Goal: Transaction & Acquisition: Purchase product/service

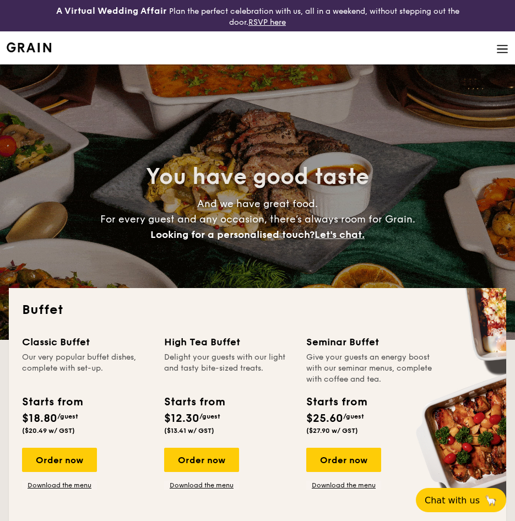
select select
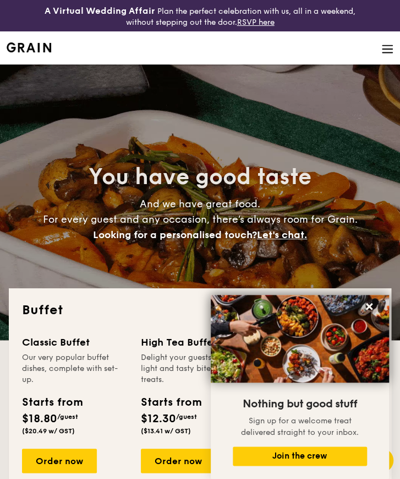
click at [300, 45] on li at bounding box center [200, 47] width 387 height 33
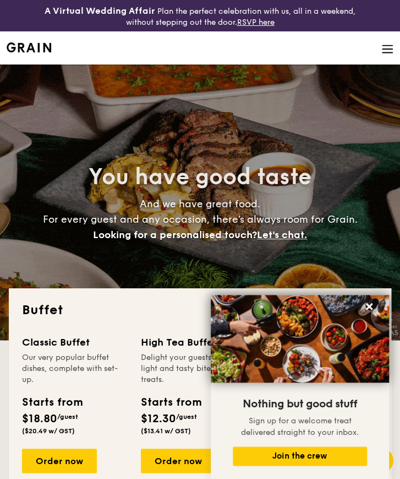
click at [300, 45] on li at bounding box center [200, 47] width 387 height 33
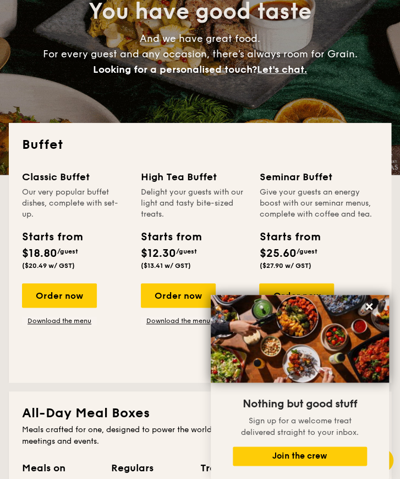
scroll to position [220, 0]
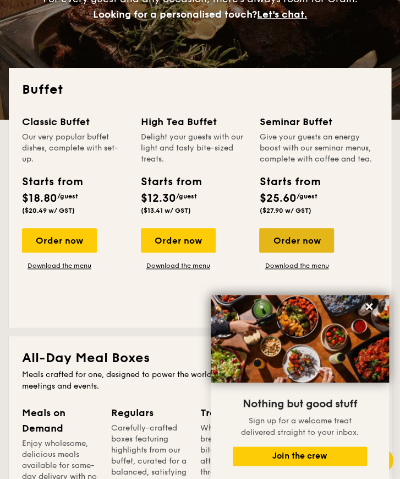
click at [297, 236] on div "Order now" at bounding box center [296, 240] width 75 height 24
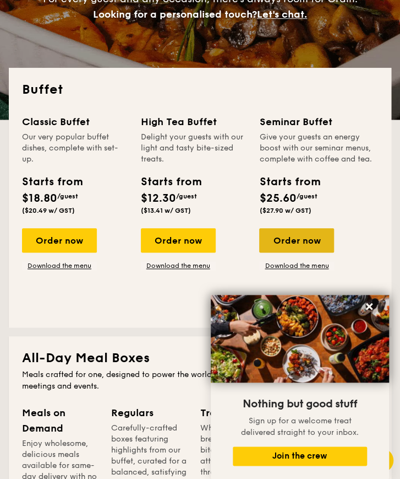
click at [297, 236] on div "Order now" at bounding box center [296, 240] width 75 height 24
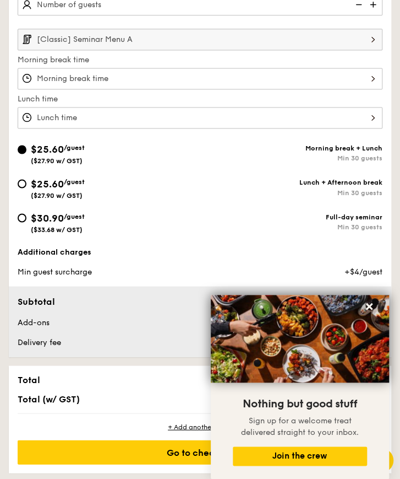
scroll to position [386, 0]
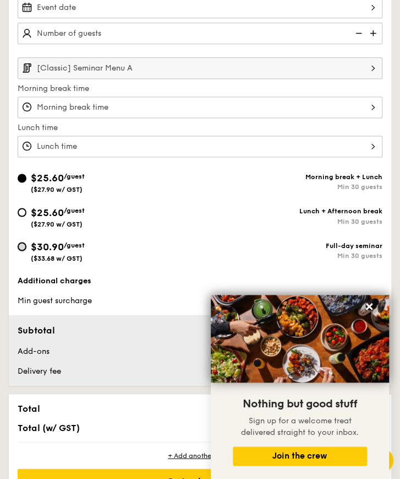
click at [22, 248] on input "$30.90 /guest ($33.68 w/ GST) Full-day seminar Min 30 guests" at bounding box center [22, 246] width 9 height 9
radio input "true"
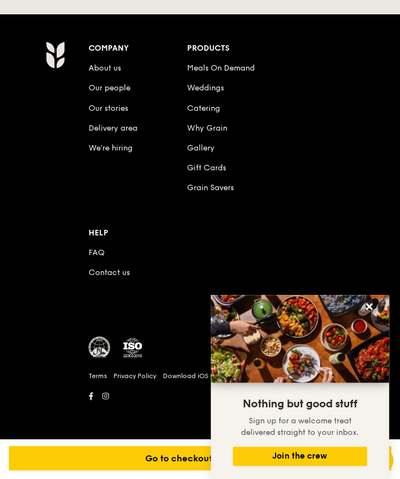
scroll to position [1734, 0]
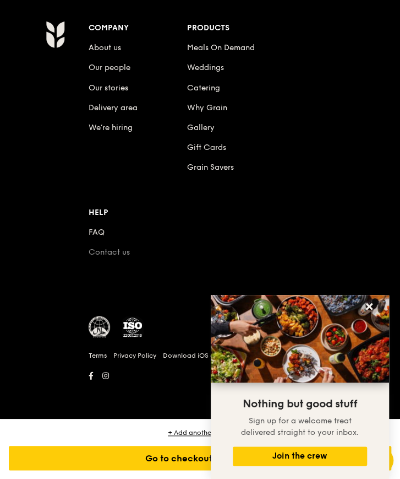
click at [108, 253] on link "Contact us" at bounding box center [109, 251] width 41 height 9
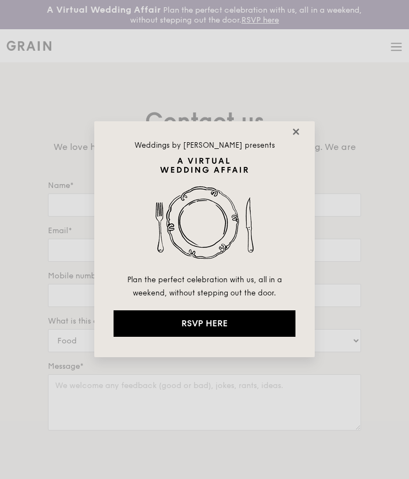
click at [300, 132] on icon at bounding box center [296, 132] width 10 height 10
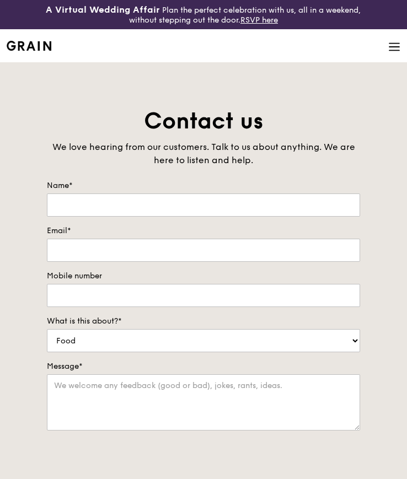
click at [30, 42] on img at bounding box center [29, 46] width 45 height 10
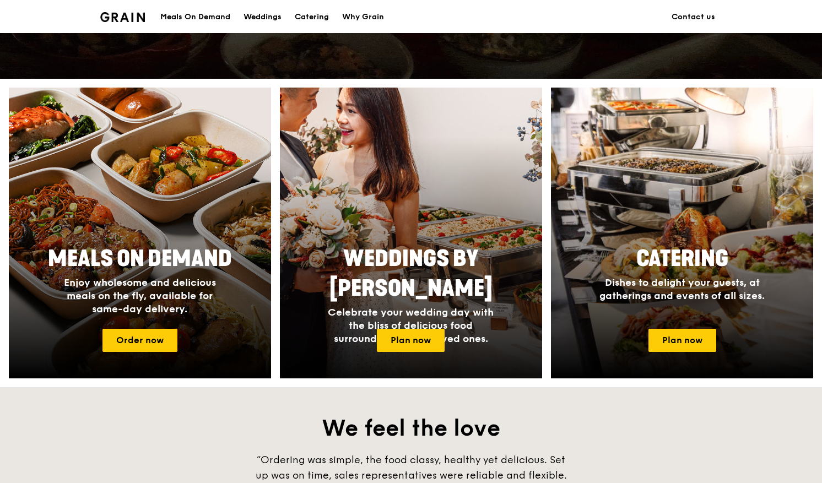
scroll to position [386, 0]
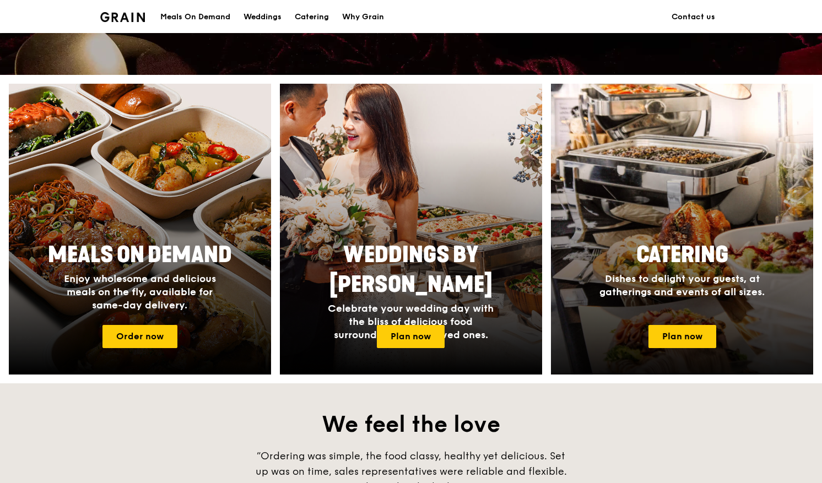
click at [408, 270] on div "Catering Dishes to delight your guests, at gatherings and events of all sizes." at bounding box center [682, 269] width 220 height 67
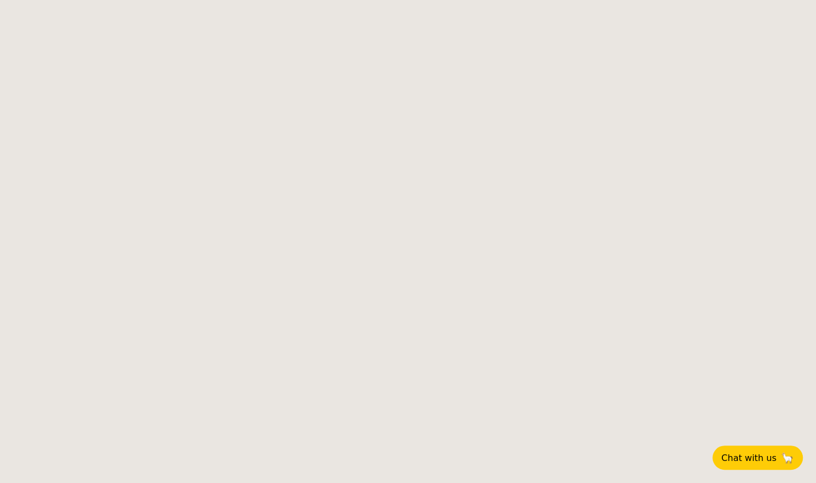
select select
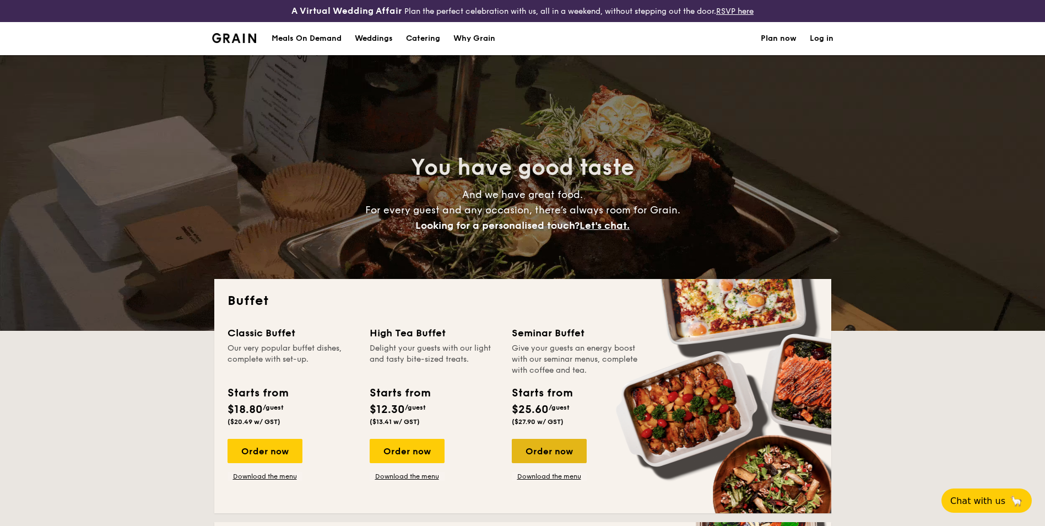
click at [532, 452] on div "Order now" at bounding box center [549, 450] width 75 height 24
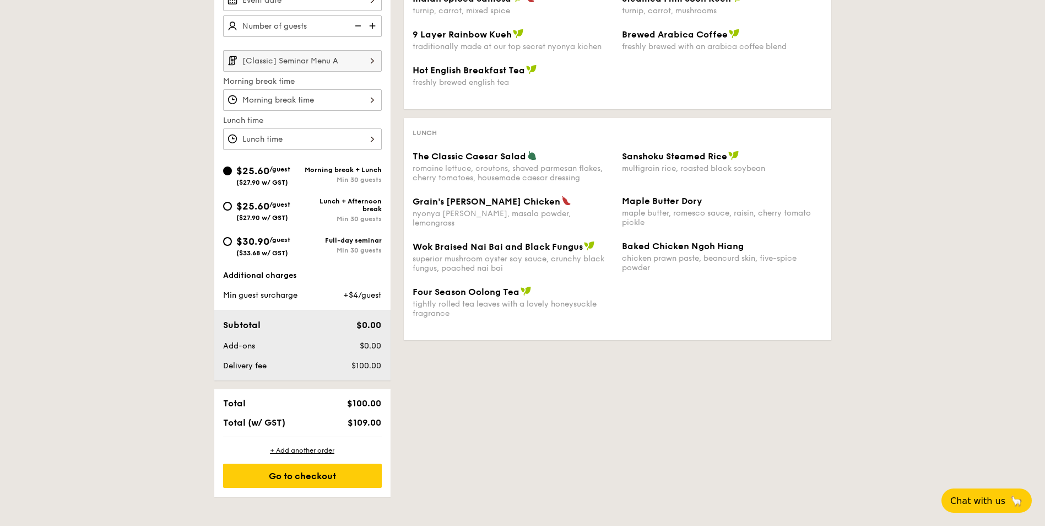
scroll to position [275, 0]
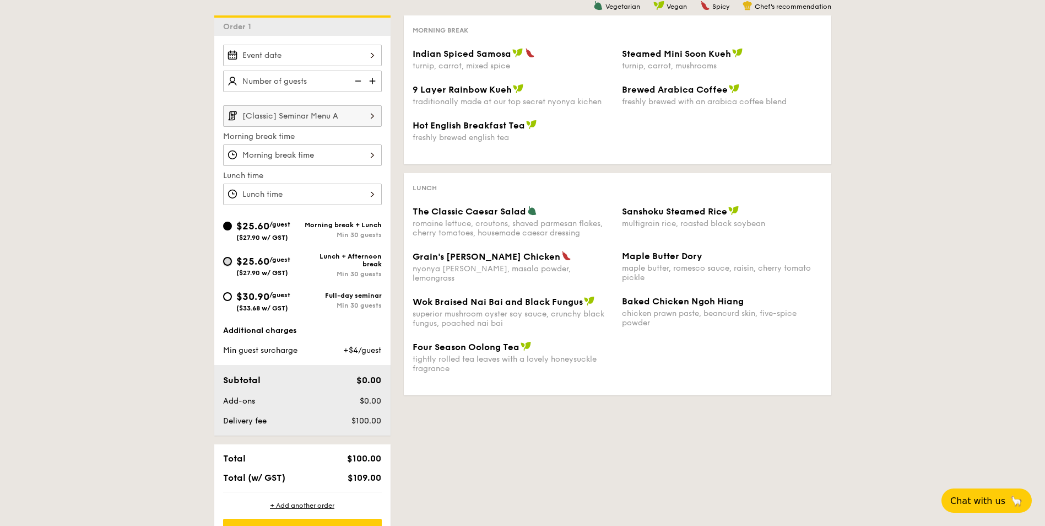
click at [226, 264] on input "$25.60 /guest ($27.90 w/ GST) Lunch + Afternoon break Min 30 guests" at bounding box center [227, 261] width 9 height 9
radio input "true"
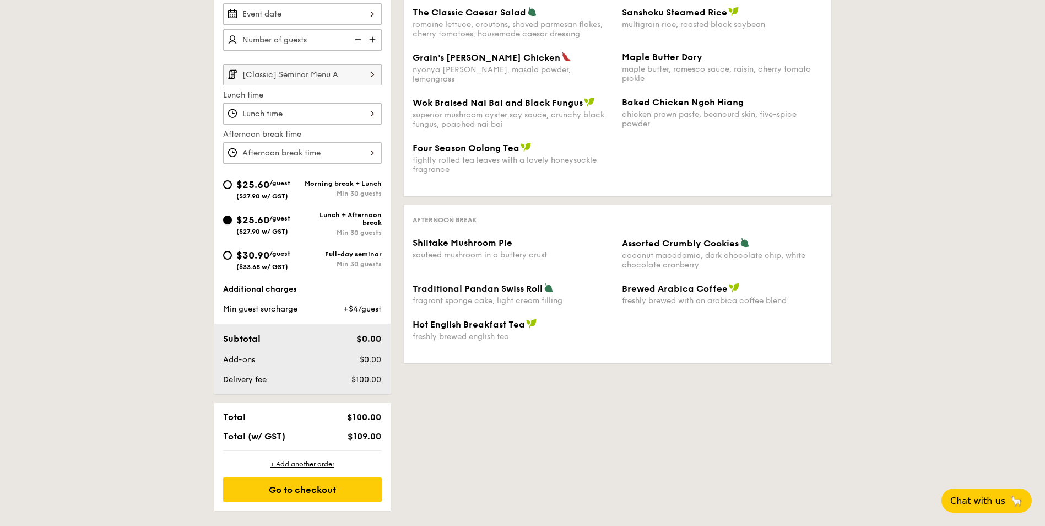
scroll to position [331, 0]
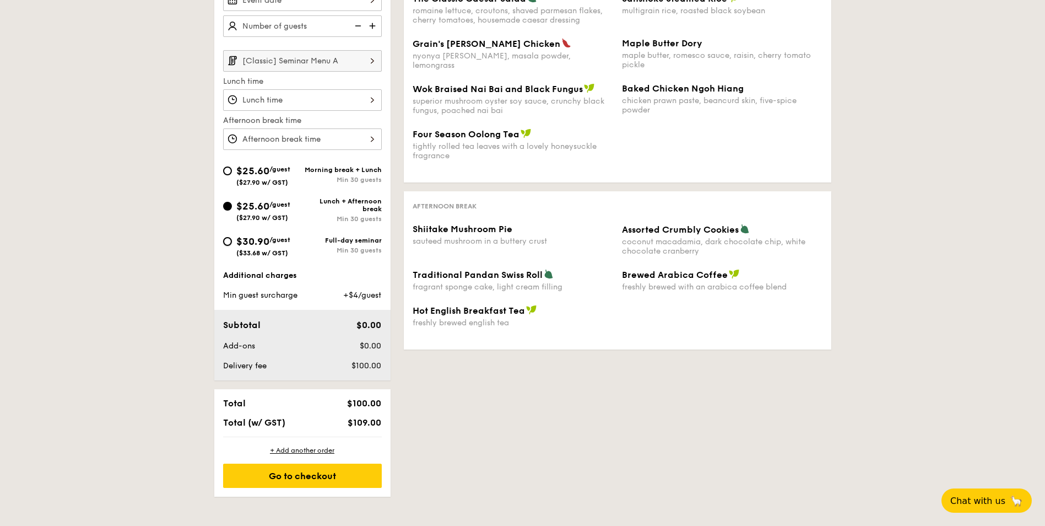
click at [227, 244] on input "$30.90 /guest ($33.68 w/ GST) Full-day seminar Min 30 guests" at bounding box center [227, 241] width 9 height 9
radio input "true"
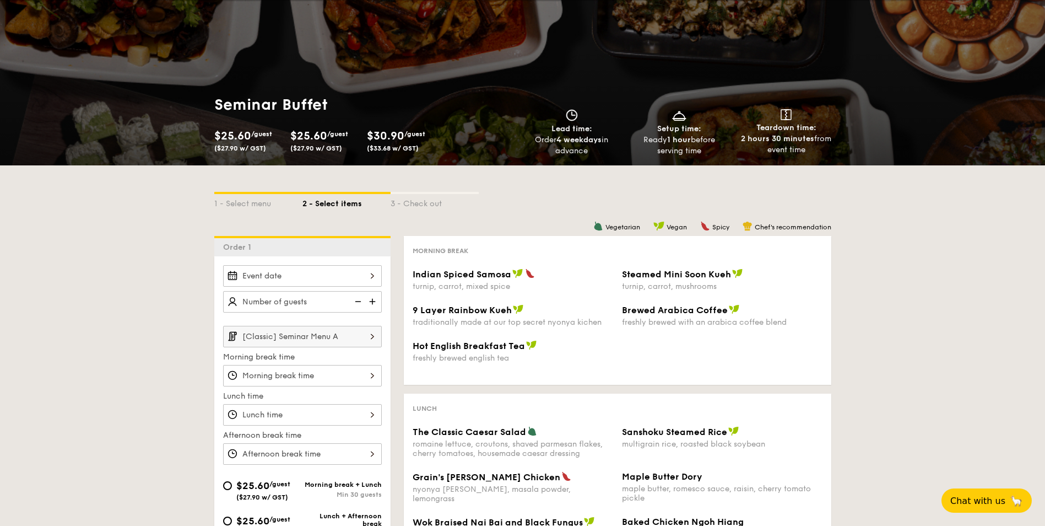
scroll to position [0, 0]
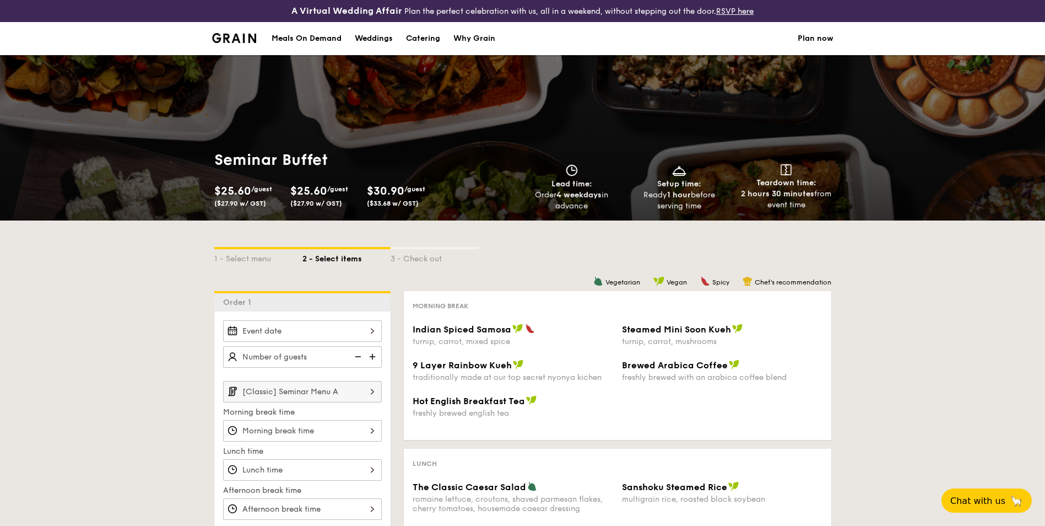
click at [228, 42] on img at bounding box center [234, 38] width 45 height 10
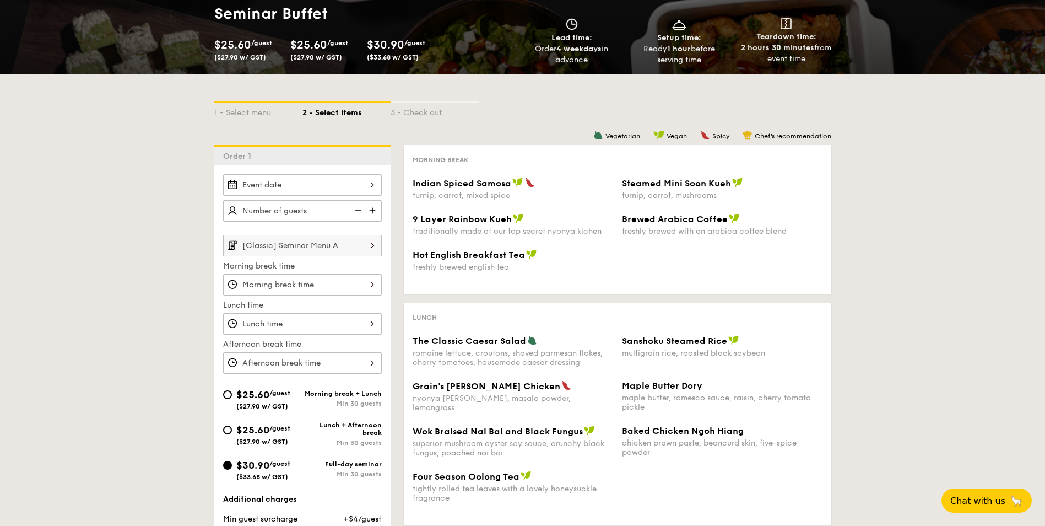
scroll to position [165, 0]
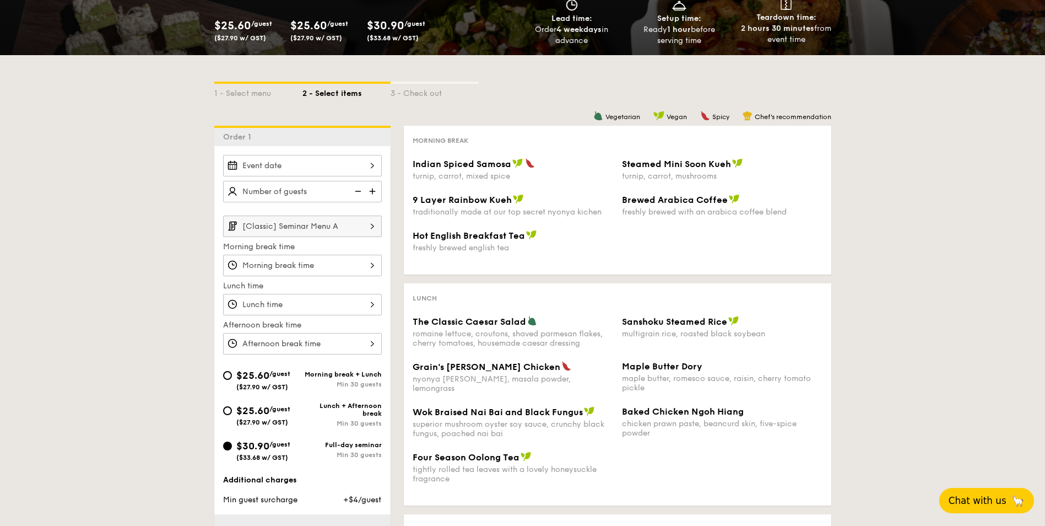
click at [824, 483] on span "Chat with us" at bounding box center [978, 500] width 58 height 11
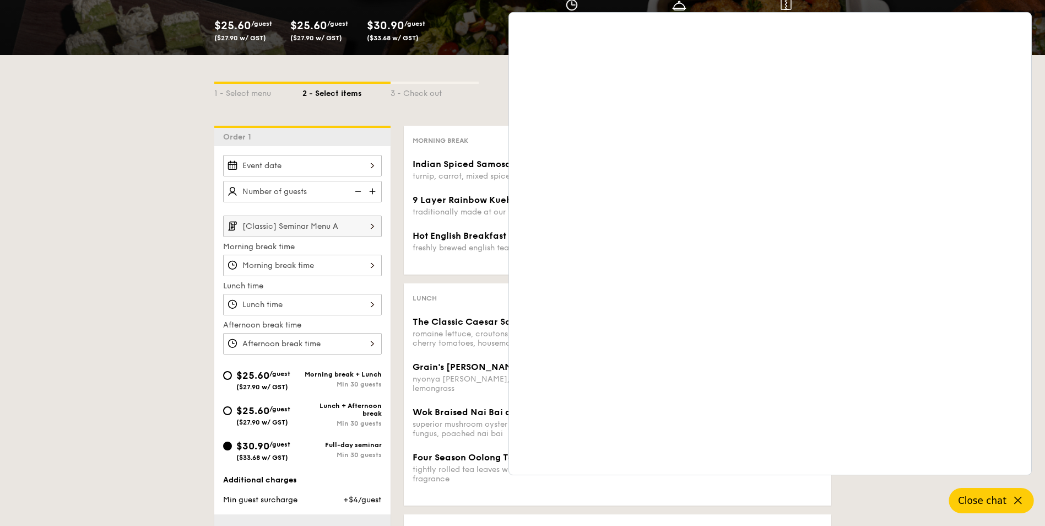
click at [824, 483] on icon at bounding box center [1017, 500] width 13 height 13
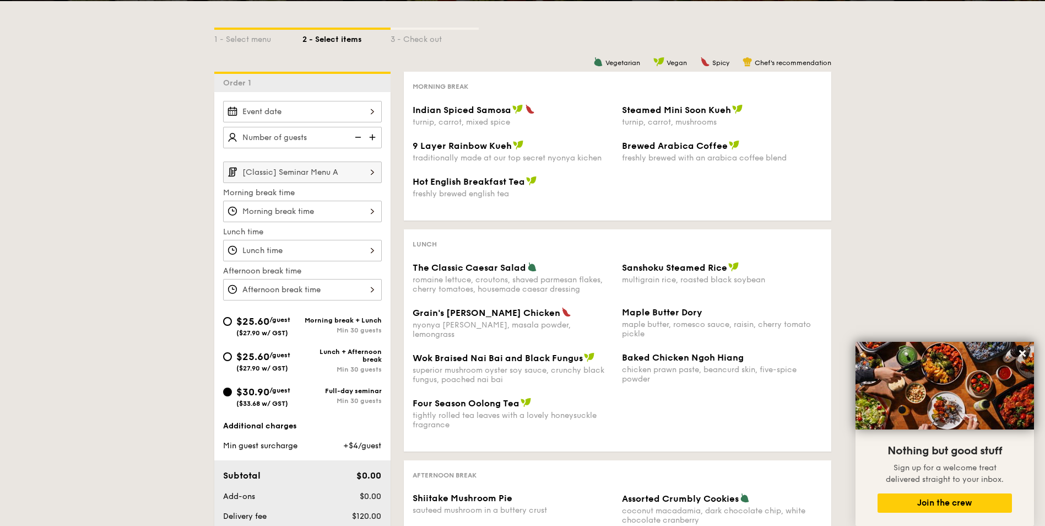
scroll to position [220, 0]
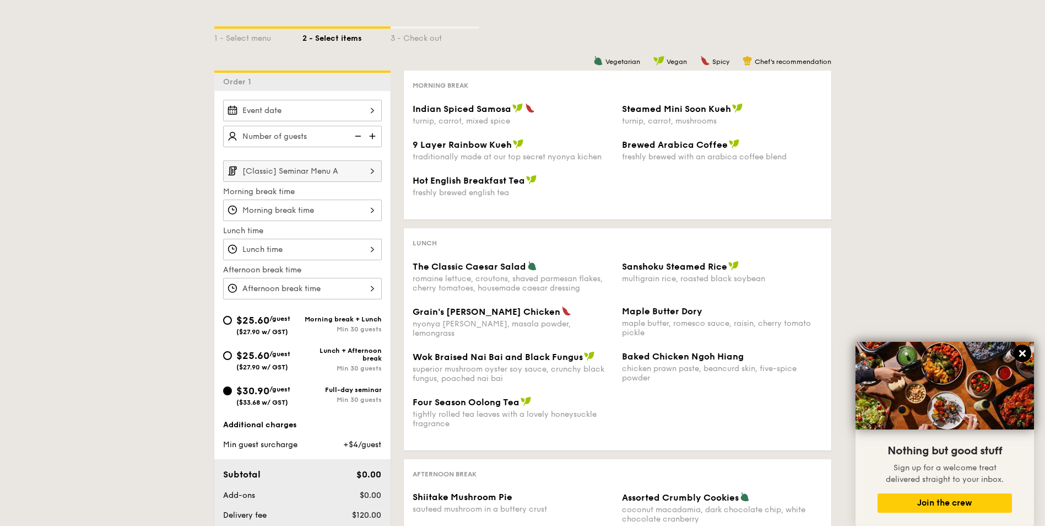
click at [824, 353] on icon at bounding box center [1022, 353] width 7 height 7
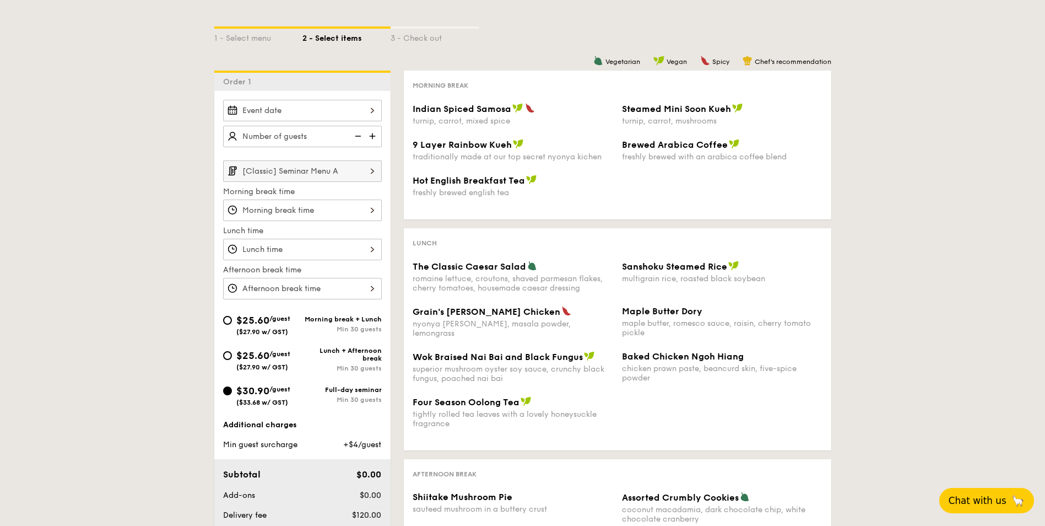
click at [824, 483] on span "Chat with us" at bounding box center [978, 500] width 58 height 11
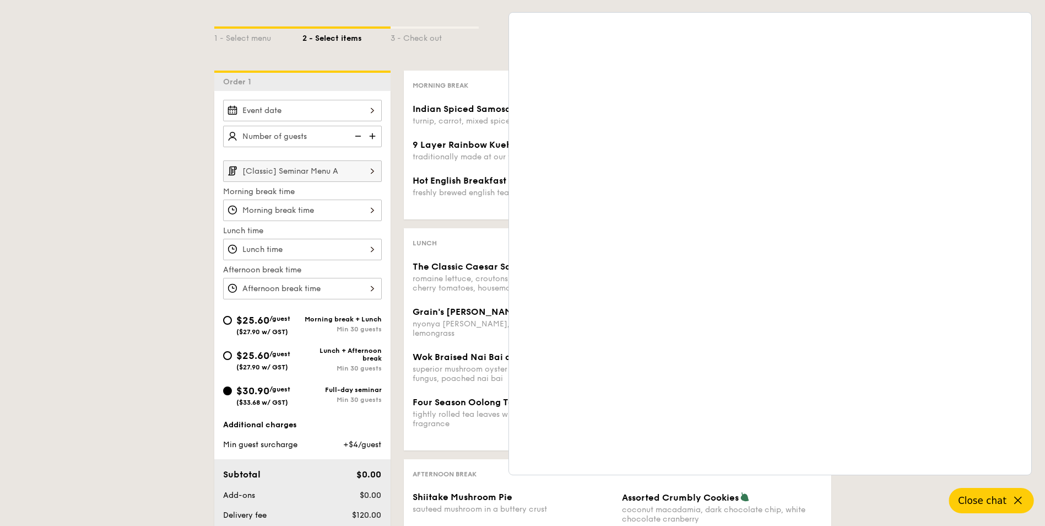
click at [824, 483] on span "Close chat" at bounding box center [982, 500] width 48 height 11
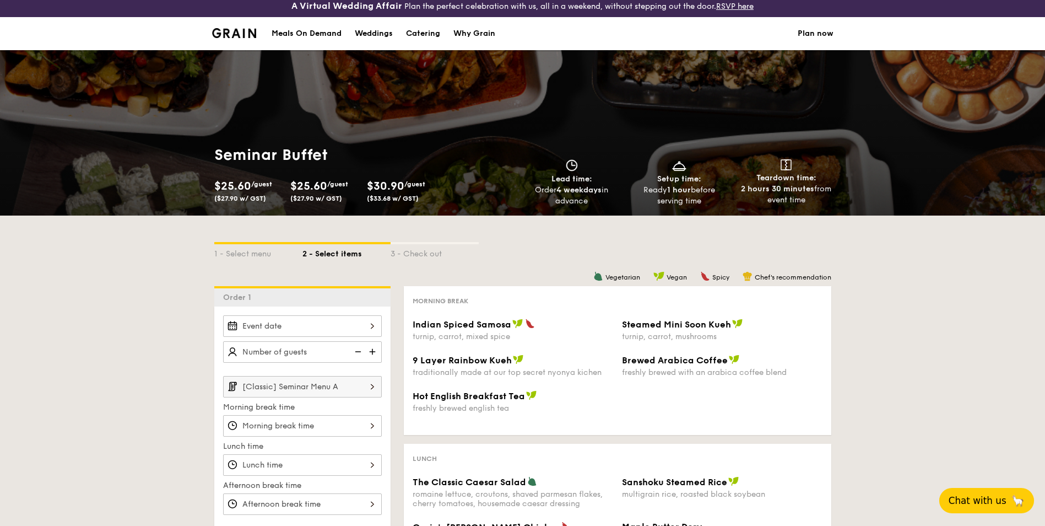
scroll to position [0, 0]
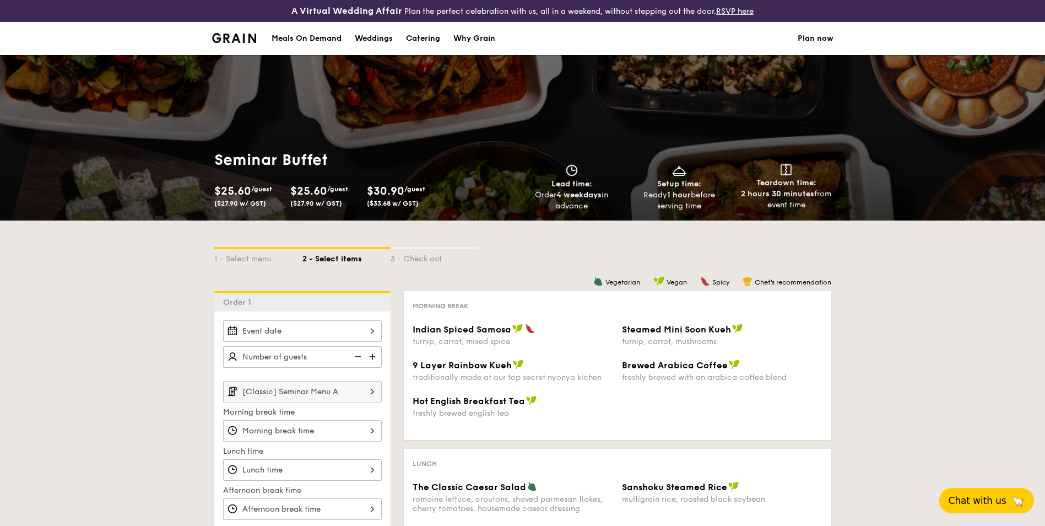
click at [239, 37] on img at bounding box center [234, 38] width 45 height 10
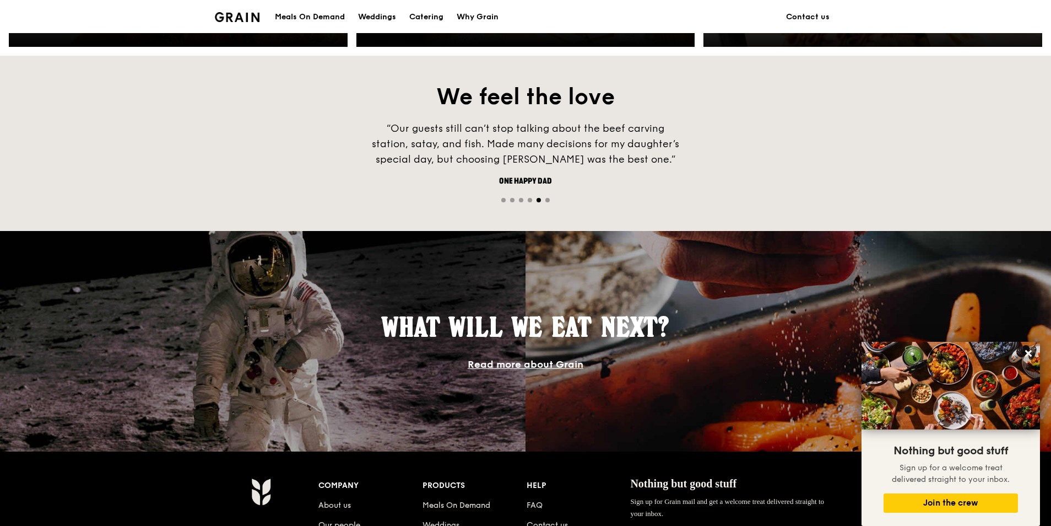
scroll to position [716, 0]
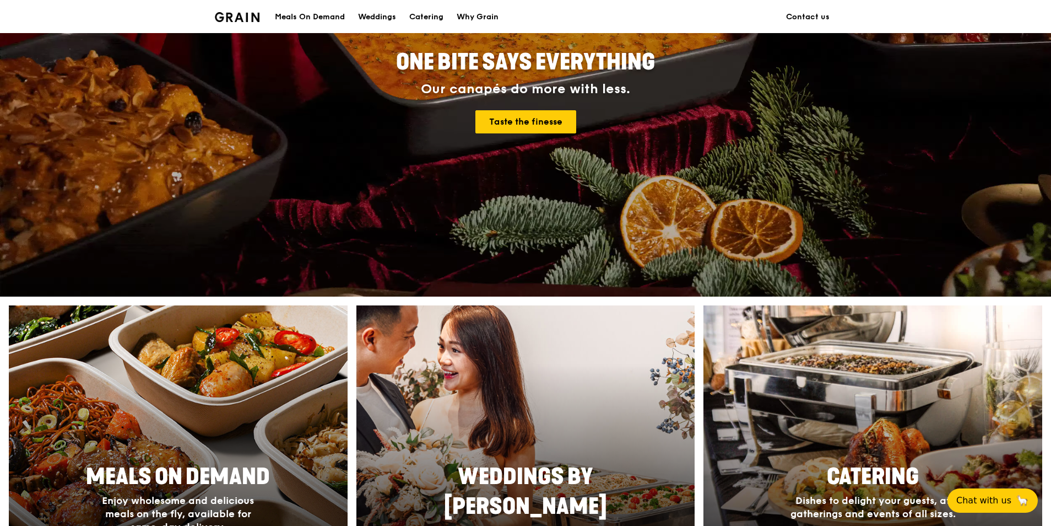
scroll to position [165, 0]
